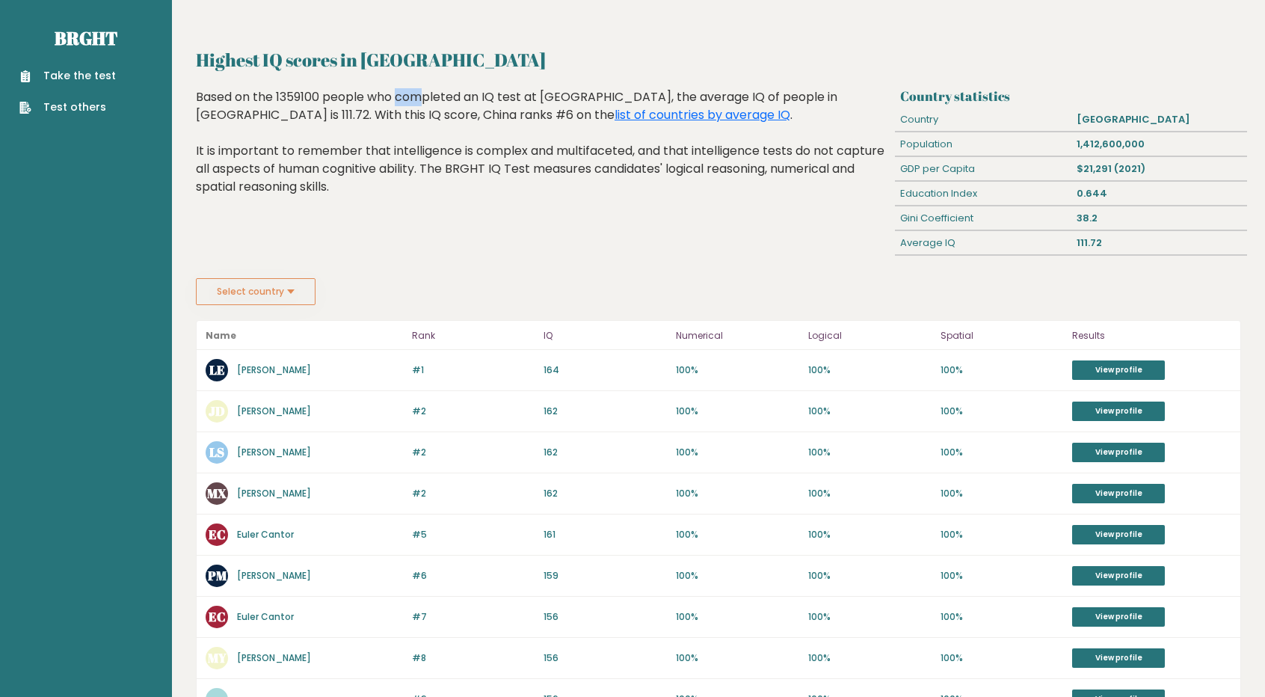
drag, startPoint x: 302, startPoint y: 97, endPoint x: 311, endPoint y: 99, distance: 9.2
click at [318, 101] on div "Based on the 1359100 people who completed an IQ test at BRGHT, the average IQ o…" at bounding box center [542, 153] width 693 height 130
click at [299, 95] on div "Based on the 1359100 people who completed an IQ test at BRGHT, the average IQ o…" at bounding box center [542, 153] width 693 height 130
drag, startPoint x: 299, startPoint y: 95, endPoint x: 320, endPoint y: 96, distance: 21.0
click at [320, 96] on div "Based on the 1359100 people who completed an IQ test at BRGHT, the average IQ o…" at bounding box center [542, 153] width 693 height 130
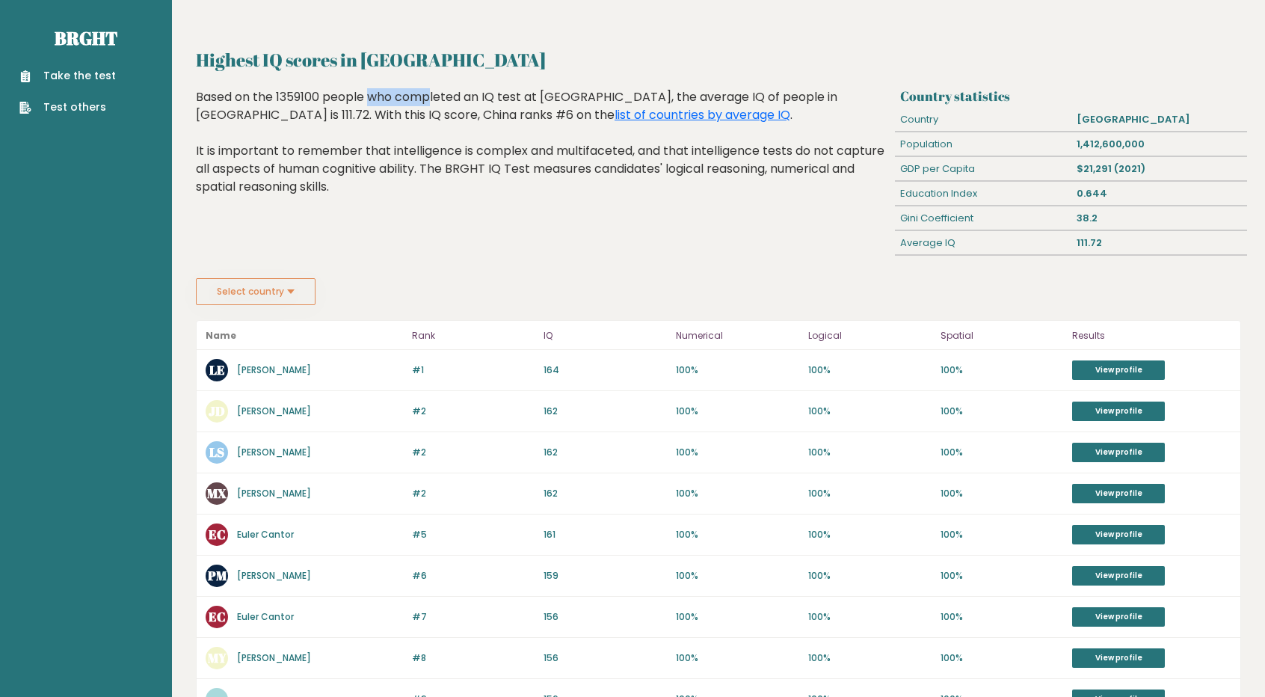
click at [320, 97] on div "Based on the 1359100 people who completed an IQ test at BRGHT, the average IQ o…" at bounding box center [542, 153] width 693 height 130
click at [305, 98] on div "Based on the 1359100 people who completed an IQ test at BRGHT, the average IQ o…" at bounding box center [542, 153] width 693 height 130
drag, startPoint x: 302, startPoint y: 95, endPoint x: 323, endPoint y: 97, distance: 21.0
click at [323, 97] on div "Based on the 1359100 people who completed an IQ test at BRGHT, the average IQ o…" at bounding box center [542, 153] width 693 height 130
drag, startPoint x: 282, startPoint y: 99, endPoint x: 302, endPoint y: 99, distance: 20.2
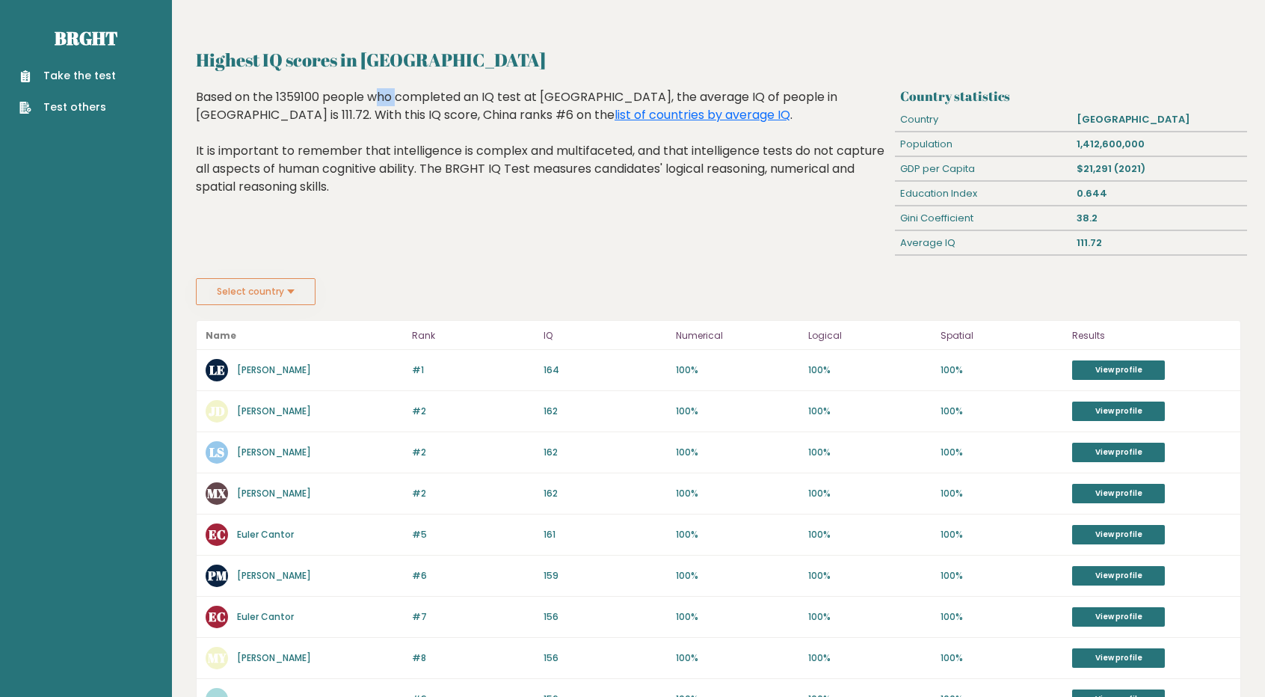
click at [302, 99] on div "Based on the 1359100 people who completed an IQ test at BRGHT, the average IQ o…" at bounding box center [542, 153] width 693 height 130
click at [79, 113] on link "Test others" at bounding box center [67, 107] width 96 height 16
click at [285, 283] on button "Select country" at bounding box center [256, 291] width 120 height 27
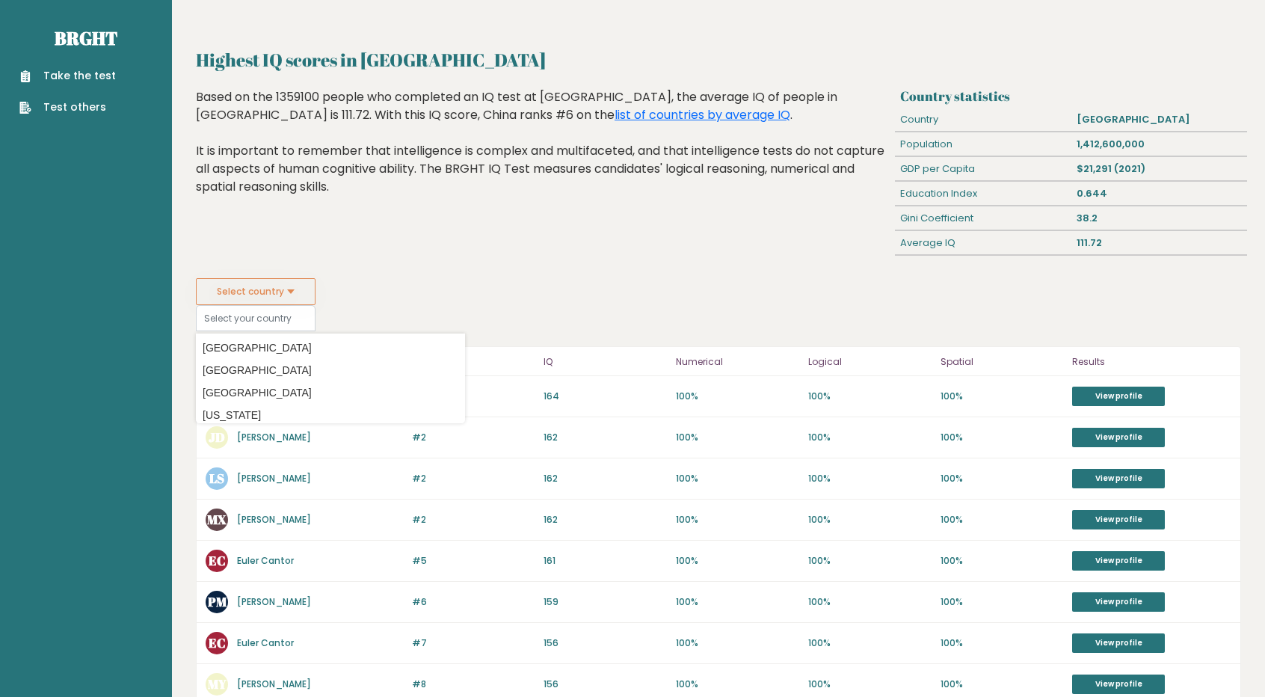
click at [735, 259] on div "Highest IQ scores in China Based on the 1359100 people who completed an IQ test…" at bounding box center [543, 183] width 704 height 190
click at [256, 179] on div "Based on the 1359100 people who completed an IQ test at BRGHT, the average IQ o…" at bounding box center [542, 153] width 693 height 130
click at [614, 111] on link "list of countries by average IQ" at bounding box center [702, 114] width 176 height 17
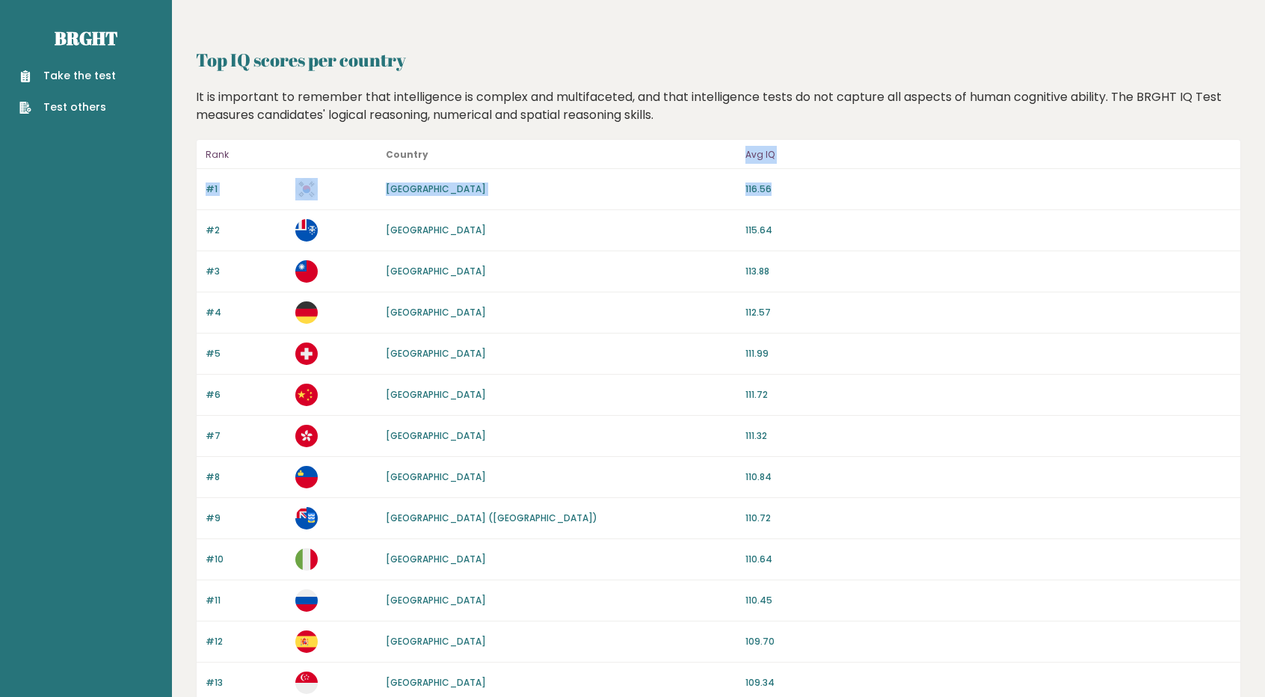
drag, startPoint x: 780, startPoint y: 192, endPoint x: 593, endPoint y: 135, distance: 196.0
click at [602, 174] on div "#1 South Korea 116.56" at bounding box center [718, 189] width 1043 height 41
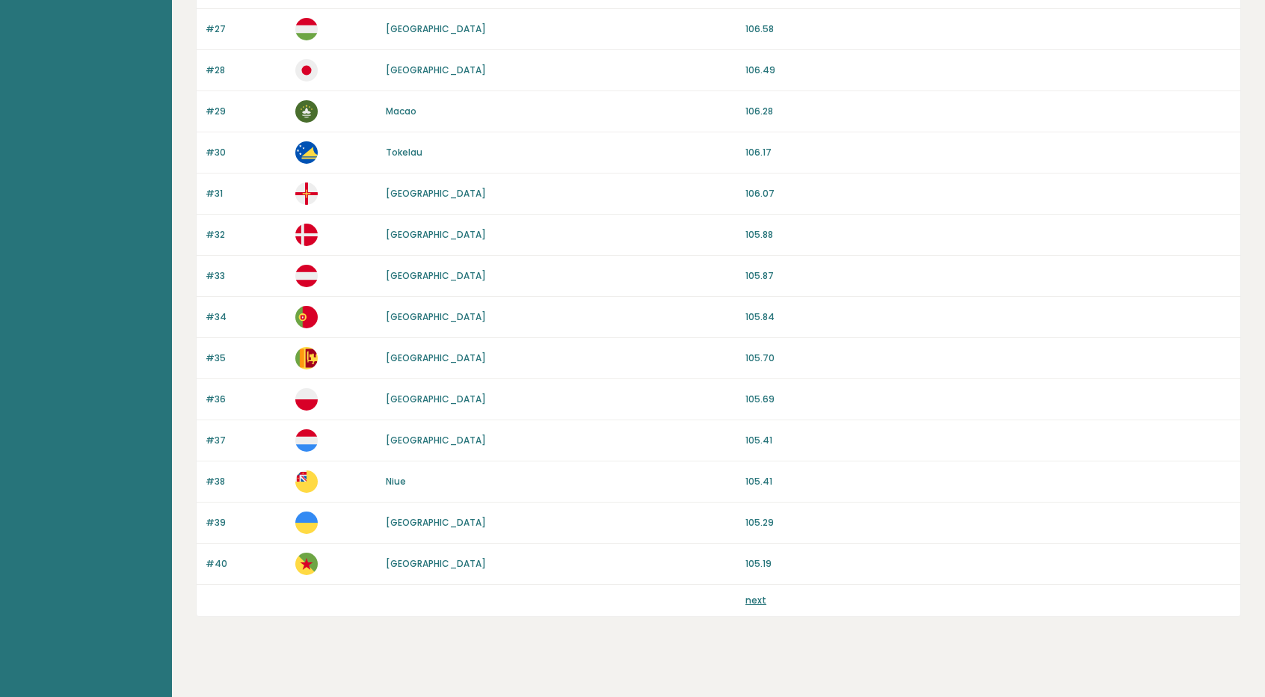
scroll to position [1233, 0]
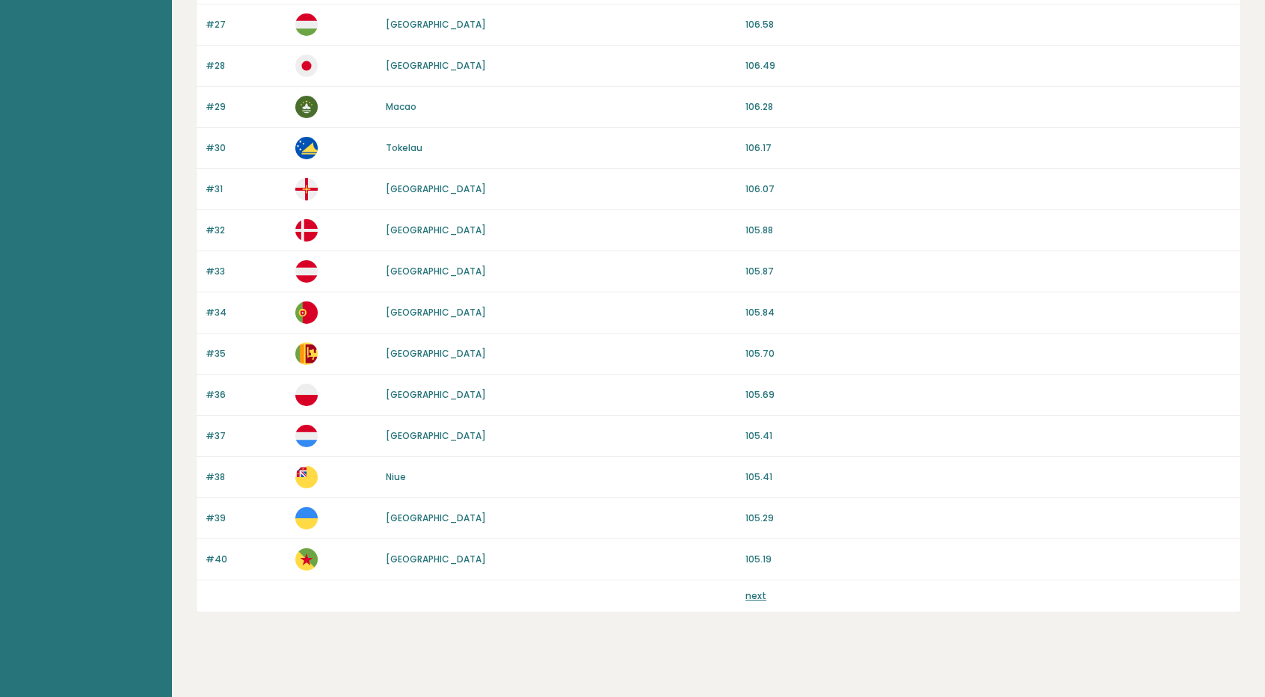
click at [749, 589] on link "next" at bounding box center [755, 595] width 21 height 13
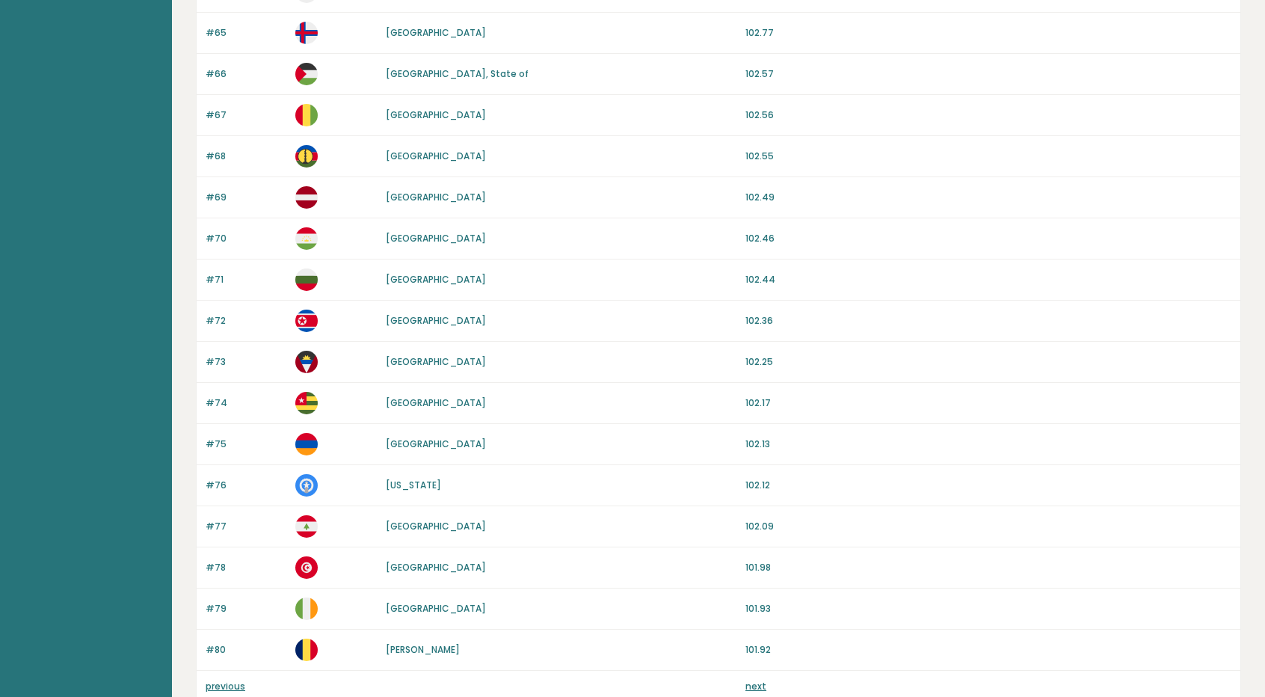
scroll to position [1196, 0]
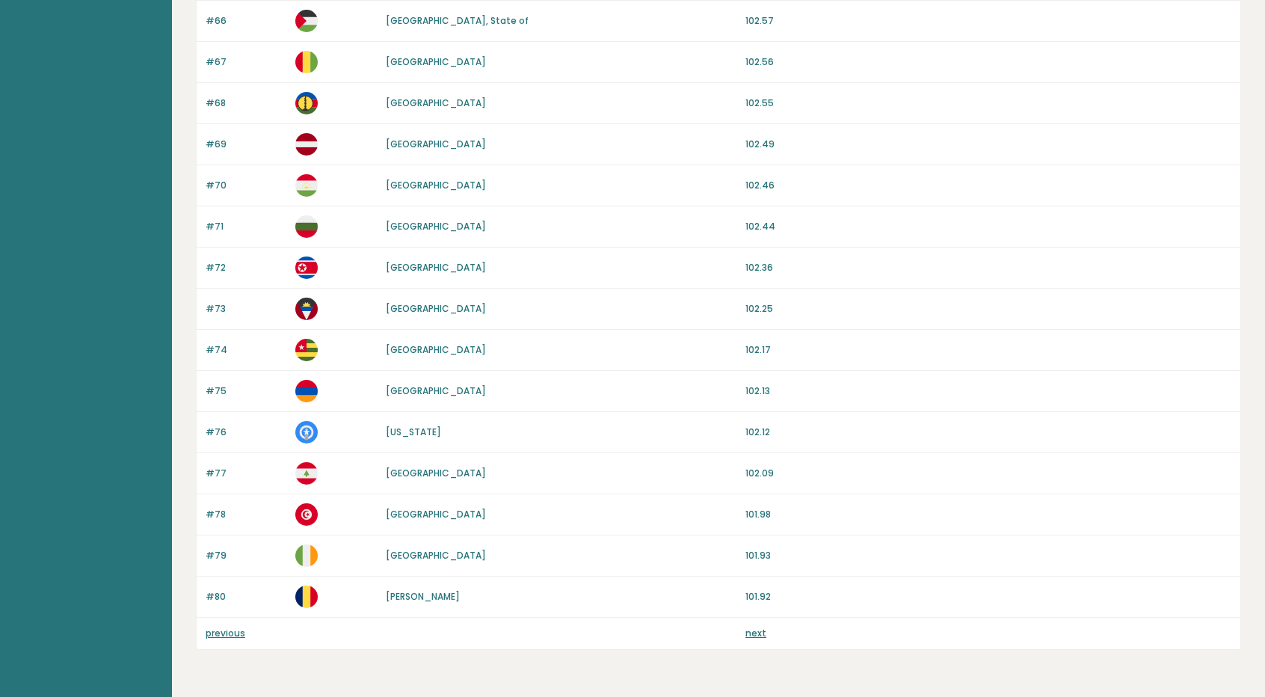
click at [752, 626] on link "next" at bounding box center [755, 632] width 21 height 13
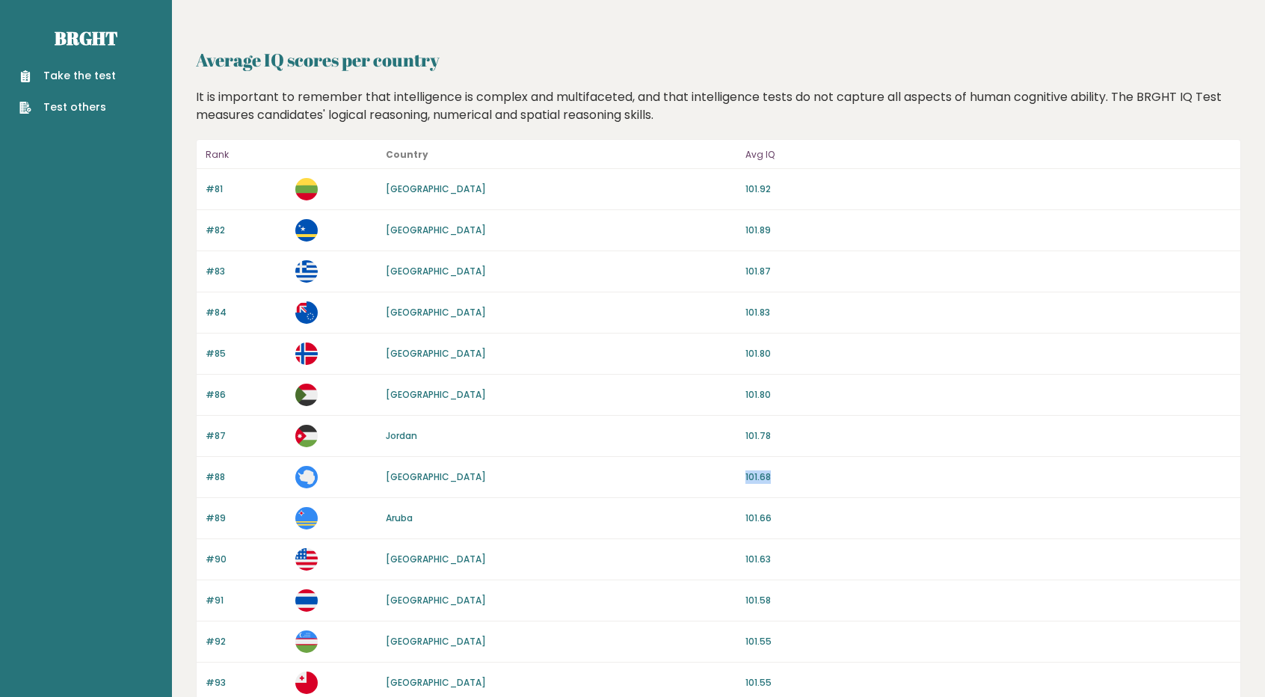
drag, startPoint x: 808, startPoint y: 487, endPoint x: 697, endPoint y: 482, distance: 110.7
click at [697, 482] on div "#88 Antarctica 101.68" at bounding box center [718, 477] width 1043 height 41
click at [656, 478] on div "[GEOGRAPHIC_DATA]" at bounding box center [561, 476] width 351 height 13
click at [411, 473] on link "[GEOGRAPHIC_DATA]" at bounding box center [436, 476] width 100 height 13
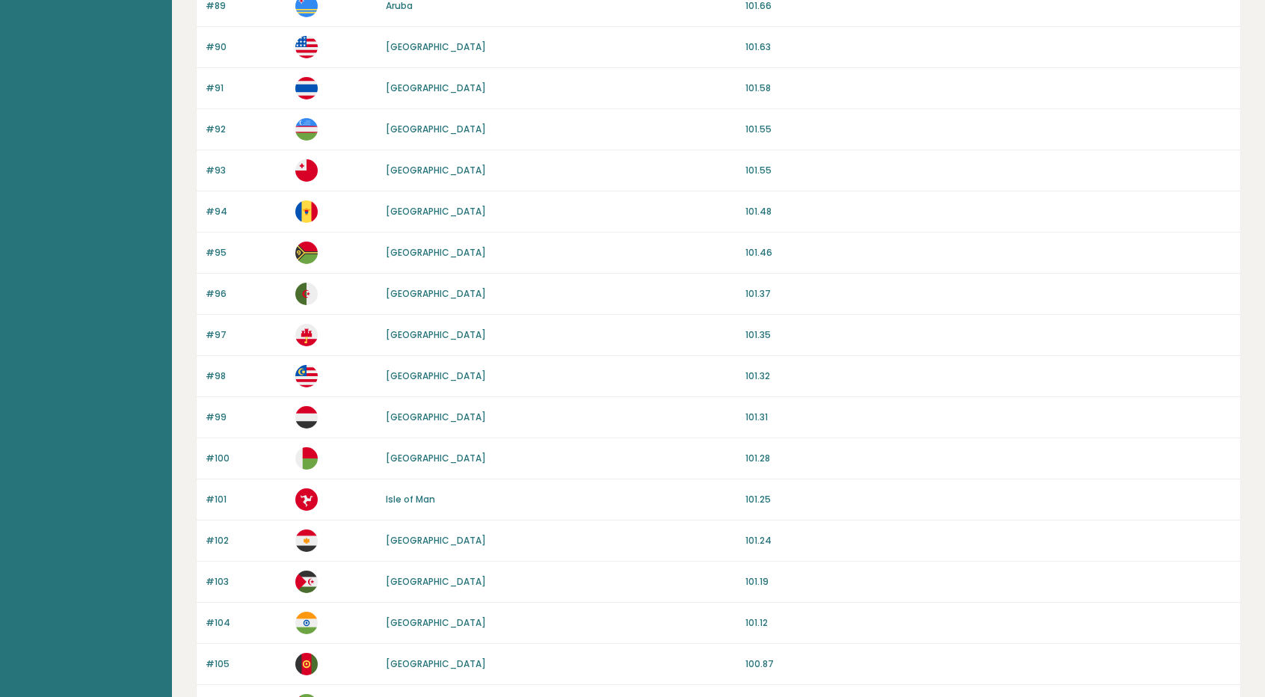
scroll to position [598, 0]
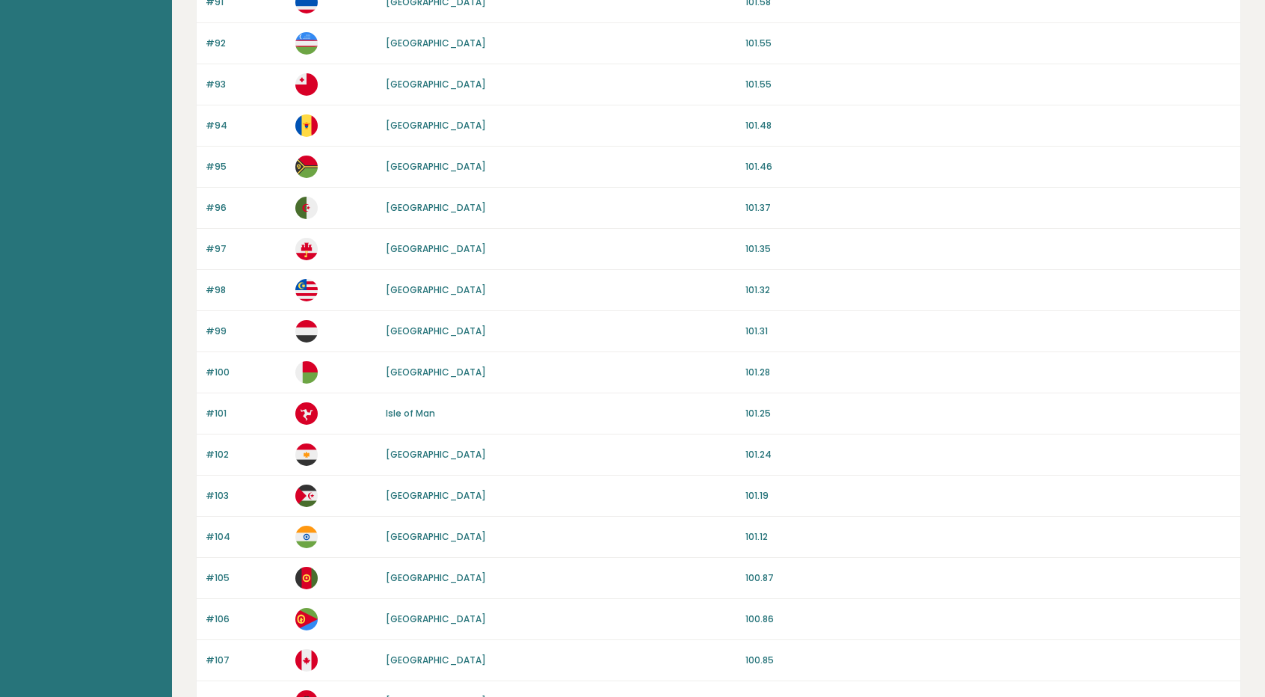
click at [401, 534] on link "[GEOGRAPHIC_DATA]" at bounding box center [436, 536] width 100 height 13
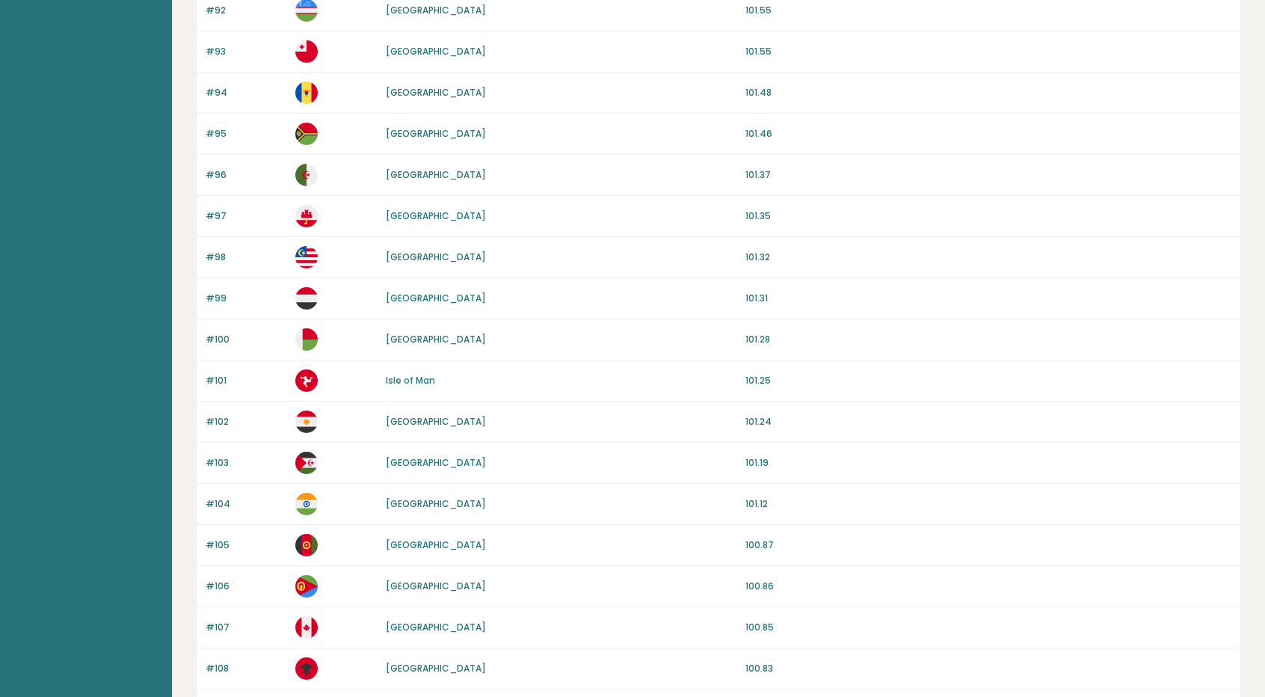
scroll to position [822, 0]
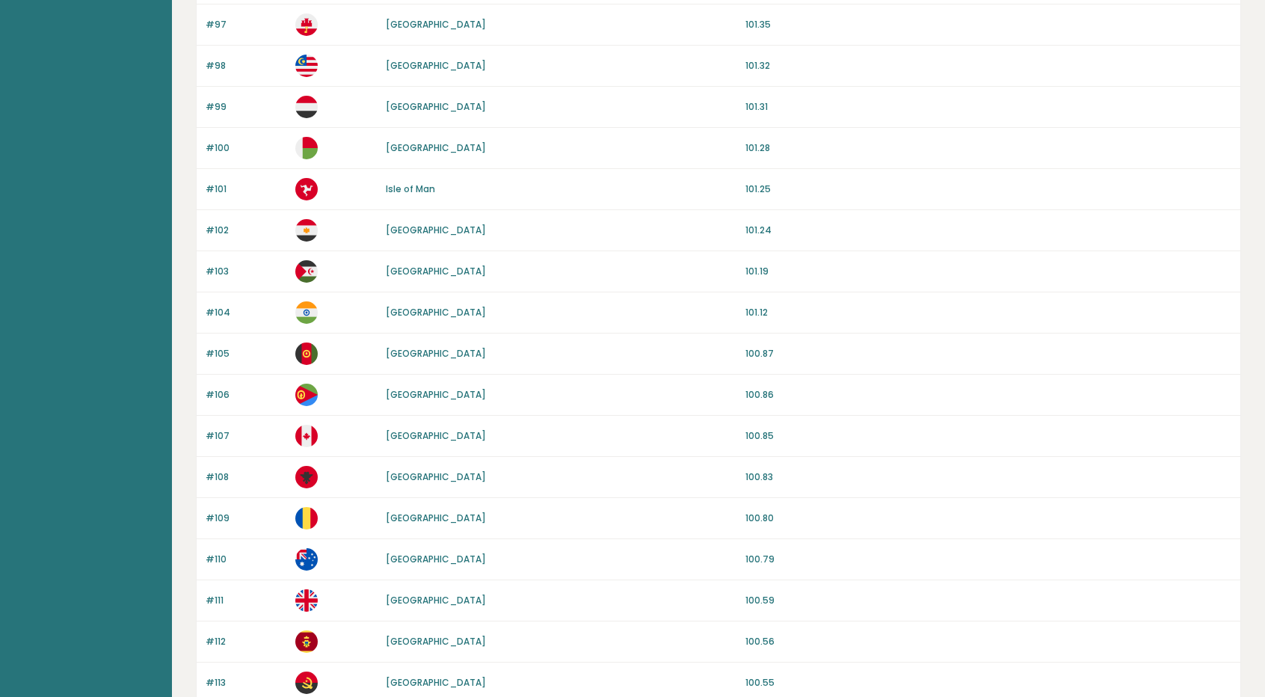
click at [412, 388] on link "[GEOGRAPHIC_DATA]" at bounding box center [436, 394] width 100 height 13
drag, startPoint x: 762, startPoint y: 309, endPoint x: 585, endPoint y: 315, distance: 176.5
click at [585, 315] on div "#104 India 101.12" at bounding box center [718, 312] width 1043 height 41
drag, startPoint x: 800, startPoint y: 552, endPoint x: 596, endPoint y: 570, distance: 204.8
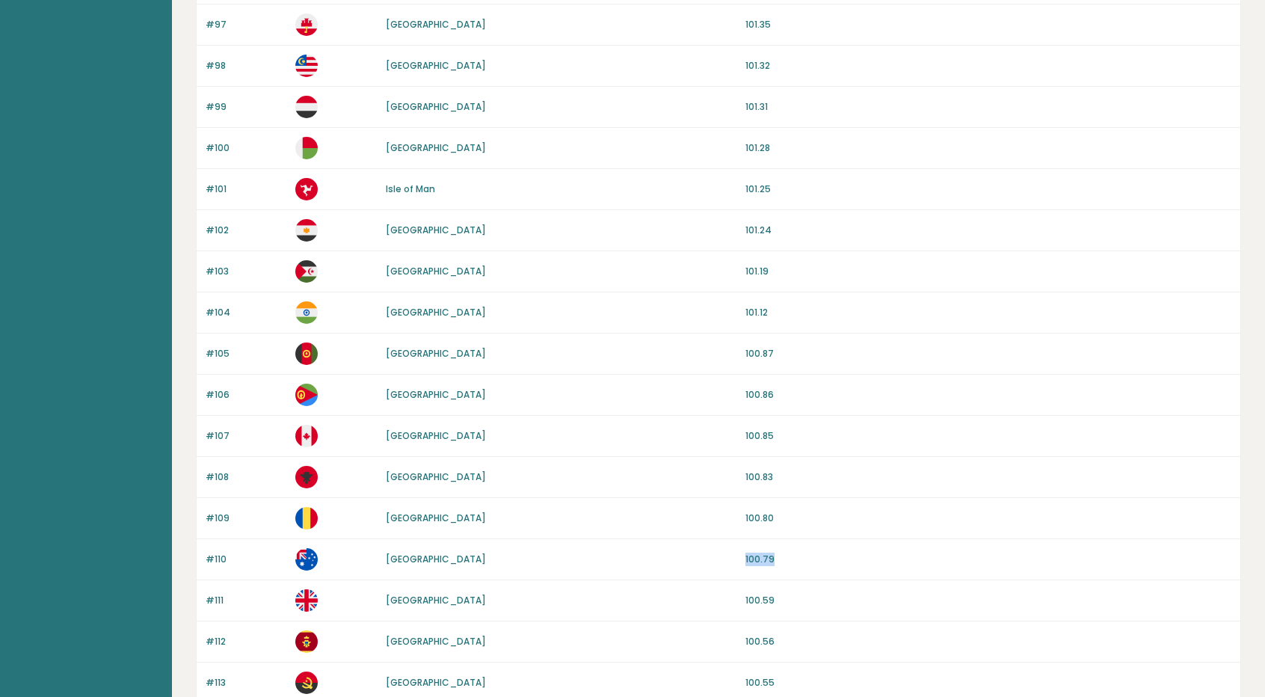
click at [596, 570] on div "#110 Australia 100.79" at bounding box center [718, 559] width 1043 height 41
click at [596, 558] on div "#110 Australia 100.79" at bounding box center [718, 559] width 1043 height 41
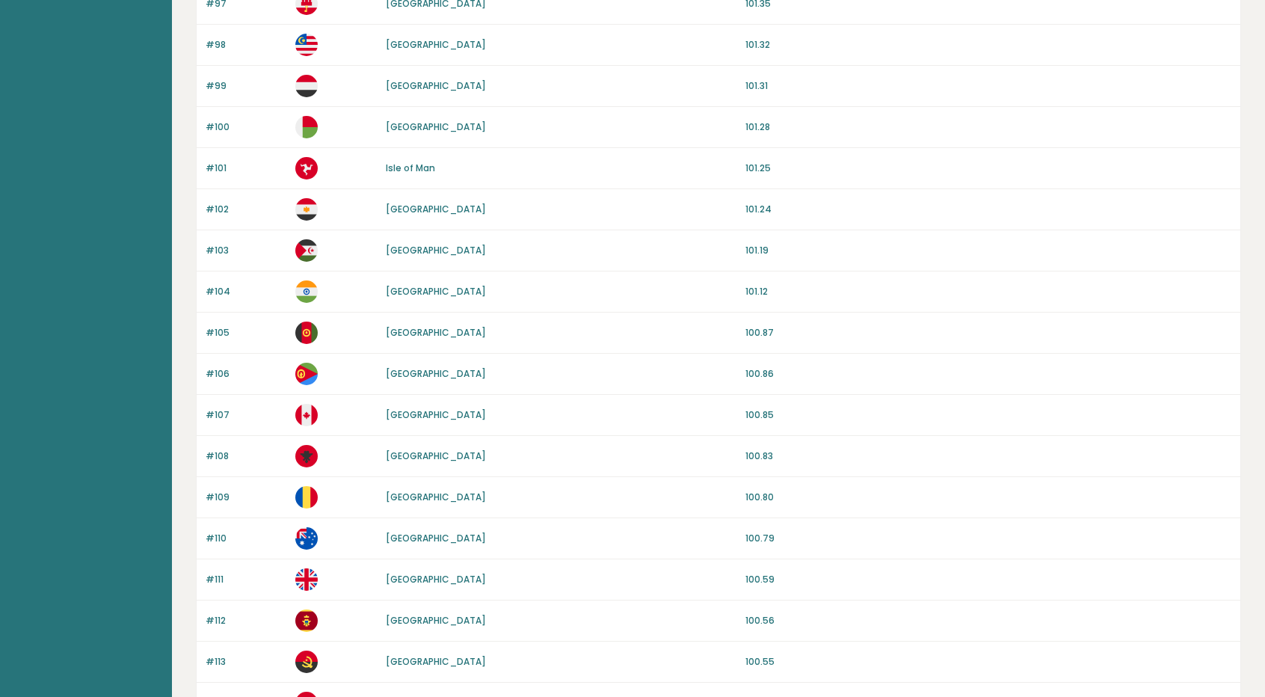
scroll to position [897, 0]
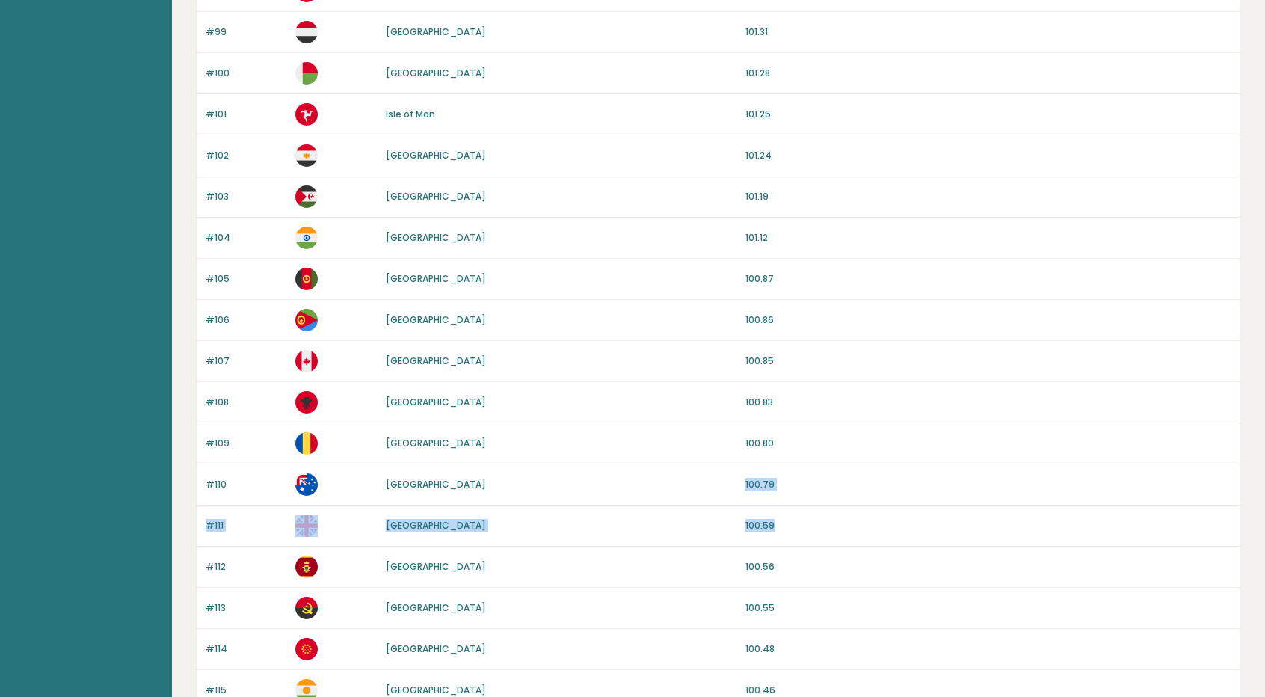
drag, startPoint x: 706, startPoint y: 501, endPoint x: 612, endPoint y: 494, distance: 94.5
click at [612, 494] on div "Rank Country Avg IQ #81 Lithuania 101.92 #82 Curaçao 101.89 #83 Greece 101.87 #…" at bounding box center [718, 95] width 1045 height 1706
click at [613, 519] on div "[GEOGRAPHIC_DATA]" at bounding box center [561, 525] width 351 height 13
click at [638, 478] on div "[GEOGRAPHIC_DATA]" at bounding box center [561, 484] width 351 height 13
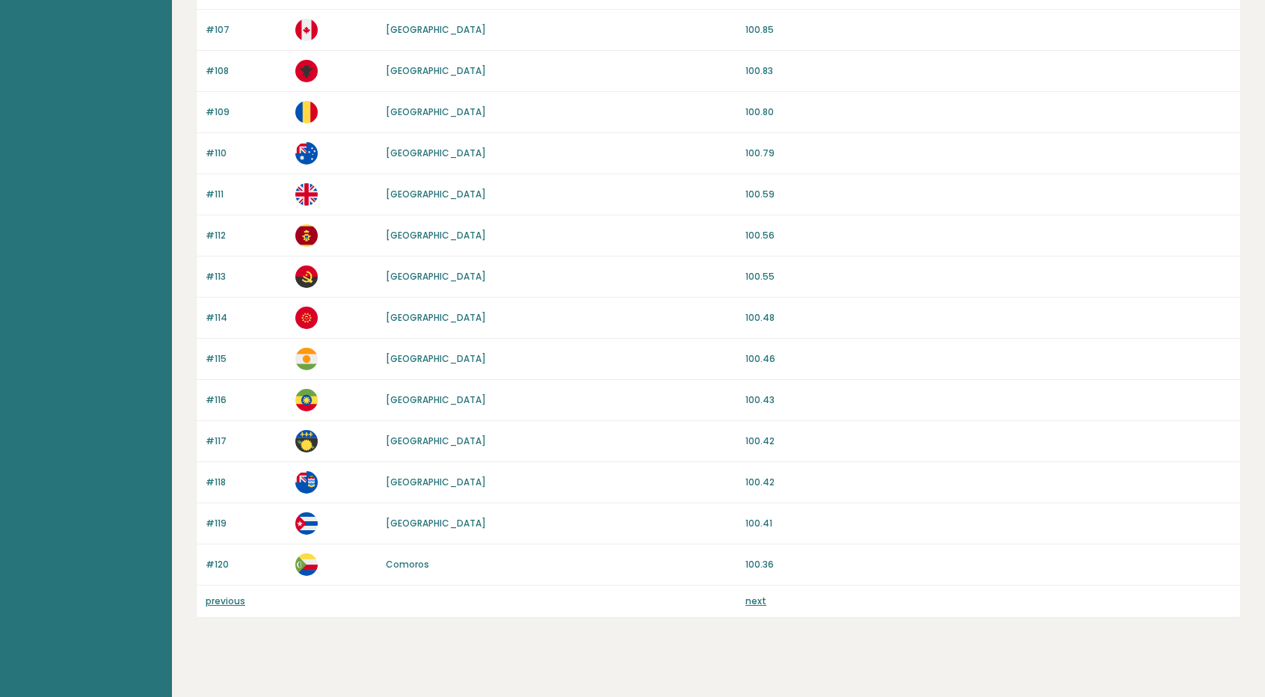
scroll to position [1233, 0]
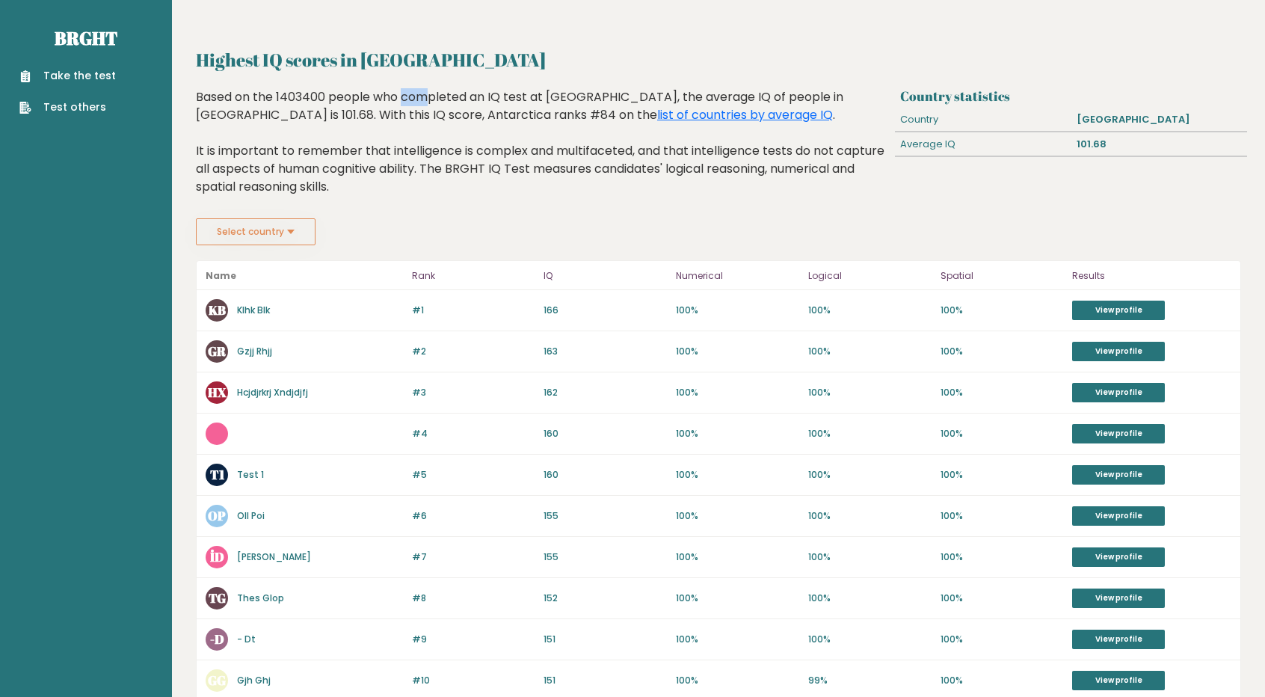
drag, startPoint x: 305, startPoint y: 99, endPoint x: 326, endPoint y: 102, distance: 21.1
click at [326, 102] on div "Based on the 1403400 people who completed an IQ test at [GEOGRAPHIC_DATA], the …" at bounding box center [542, 153] width 693 height 130
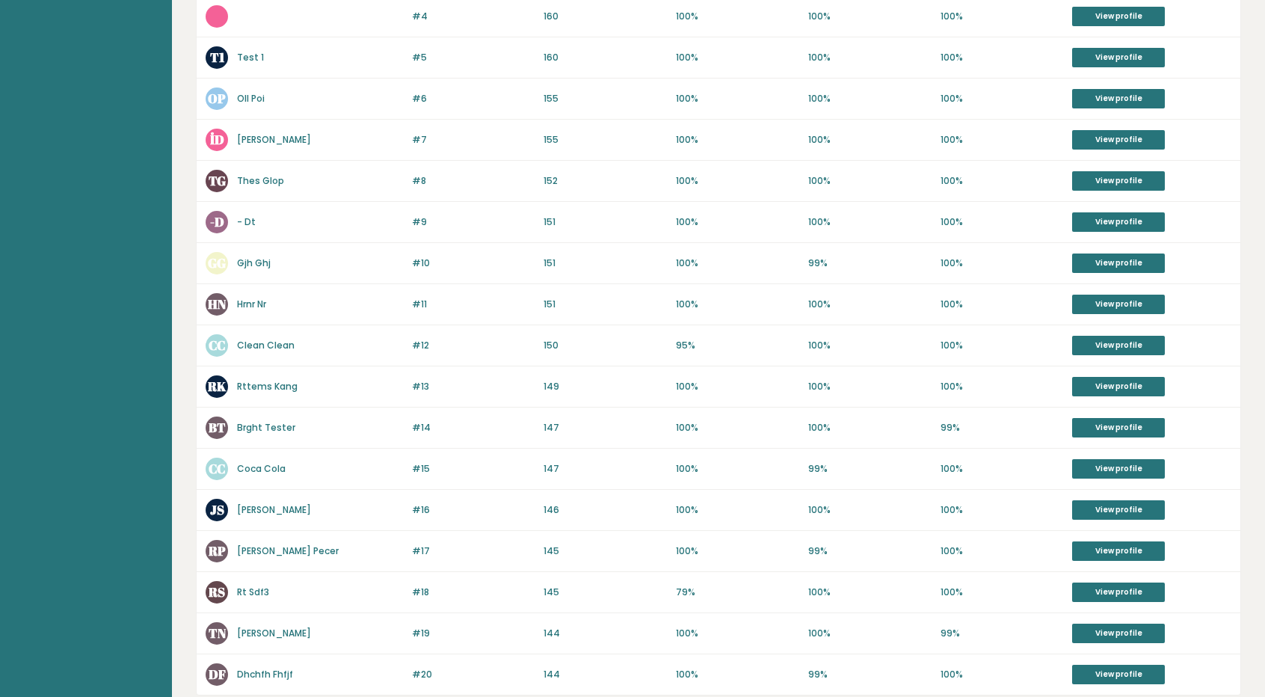
scroll to position [448, 0]
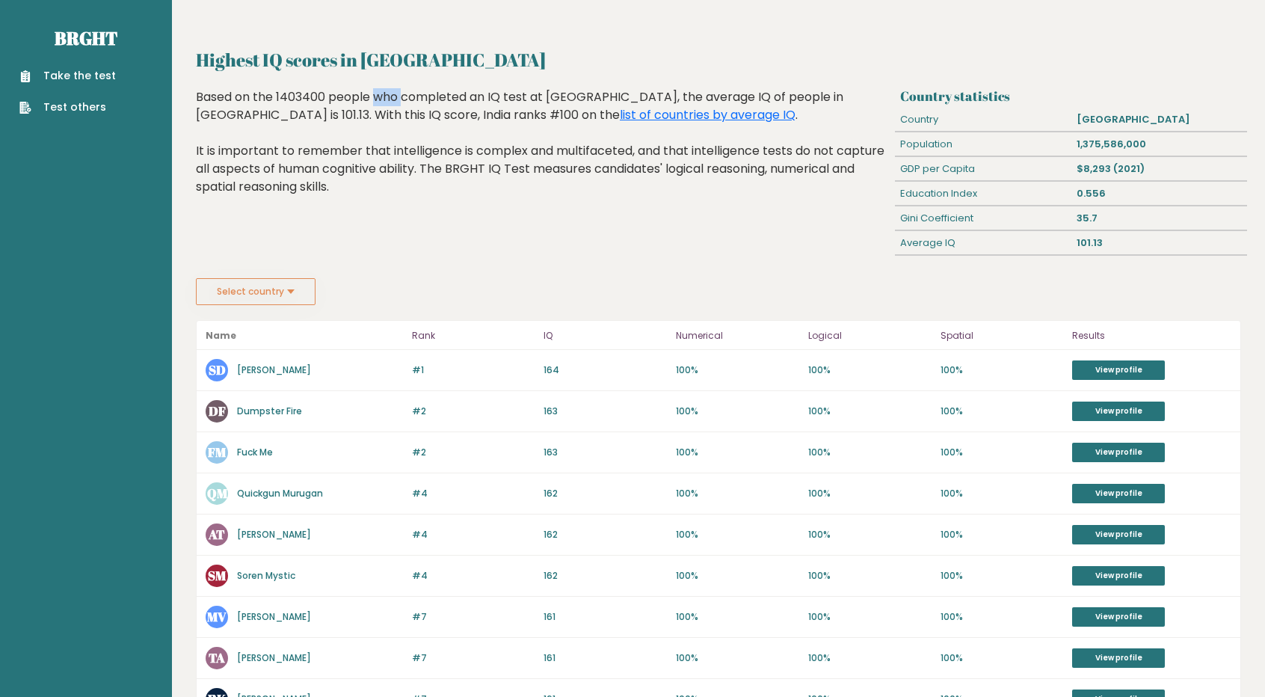
drag, startPoint x: 303, startPoint y: 96, endPoint x: 278, endPoint y: 95, distance: 24.7
click at [278, 95] on div "Based on the 1403400 people who completed an IQ test at BRGHT, the average IQ o…" at bounding box center [542, 153] width 693 height 130
